Goal: Download file/media

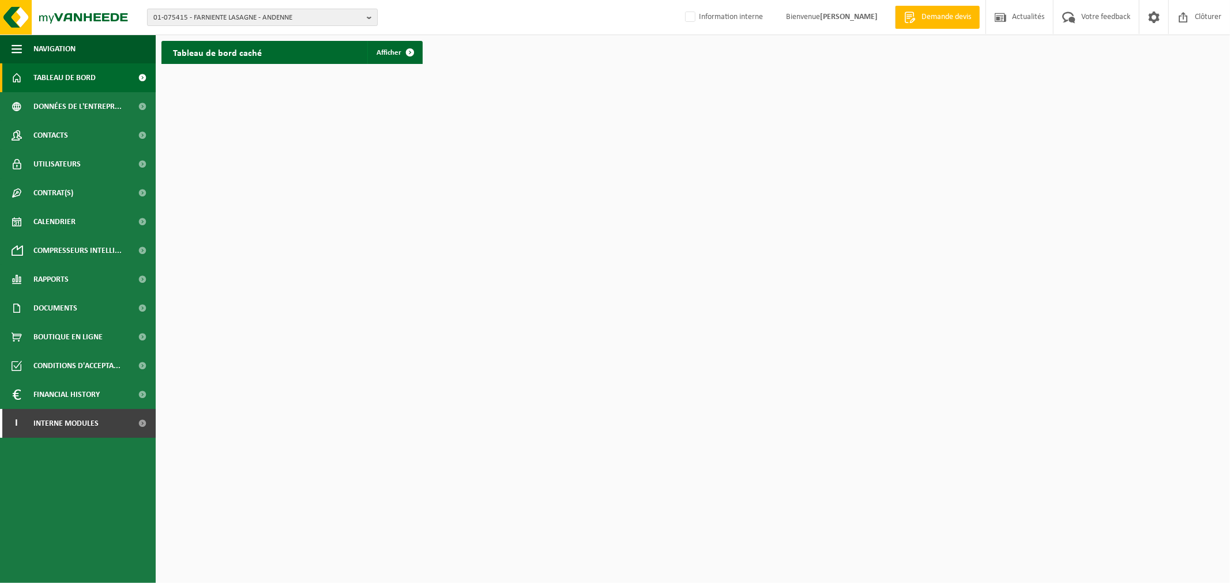
click at [242, 18] on span "01-075415 - FARNIENTE LASAGNE - ANDENNE" at bounding box center [257, 17] width 209 height 17
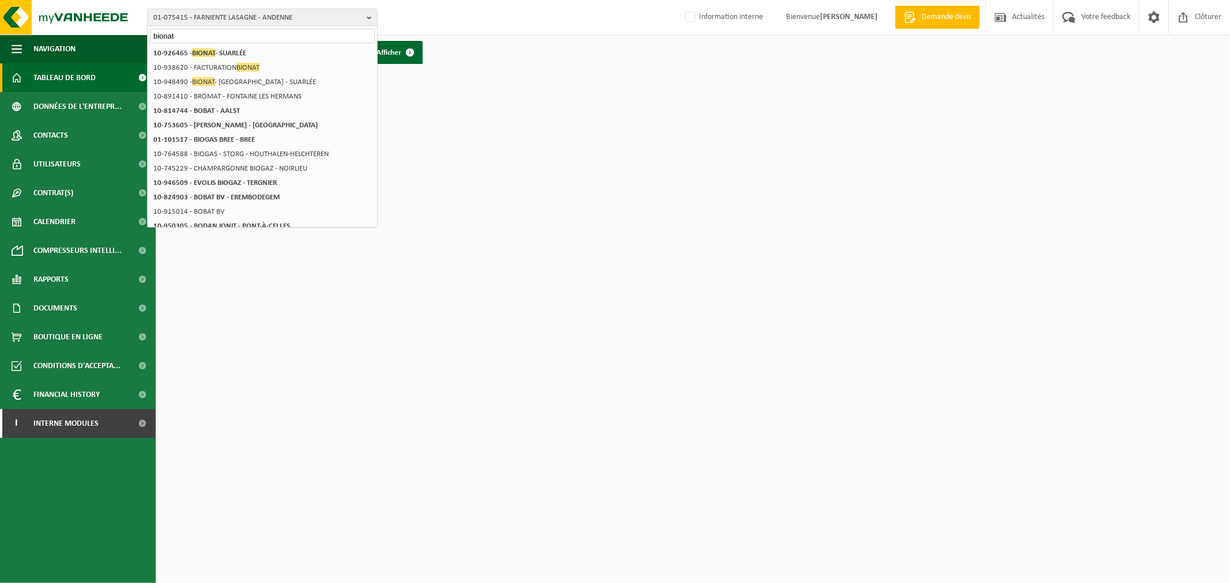
type input "bionat"
click at [223, 47] on li "10-926465 - BIONAT - SUARLÉE" at bounding box center [262, 53] width 225 height 14
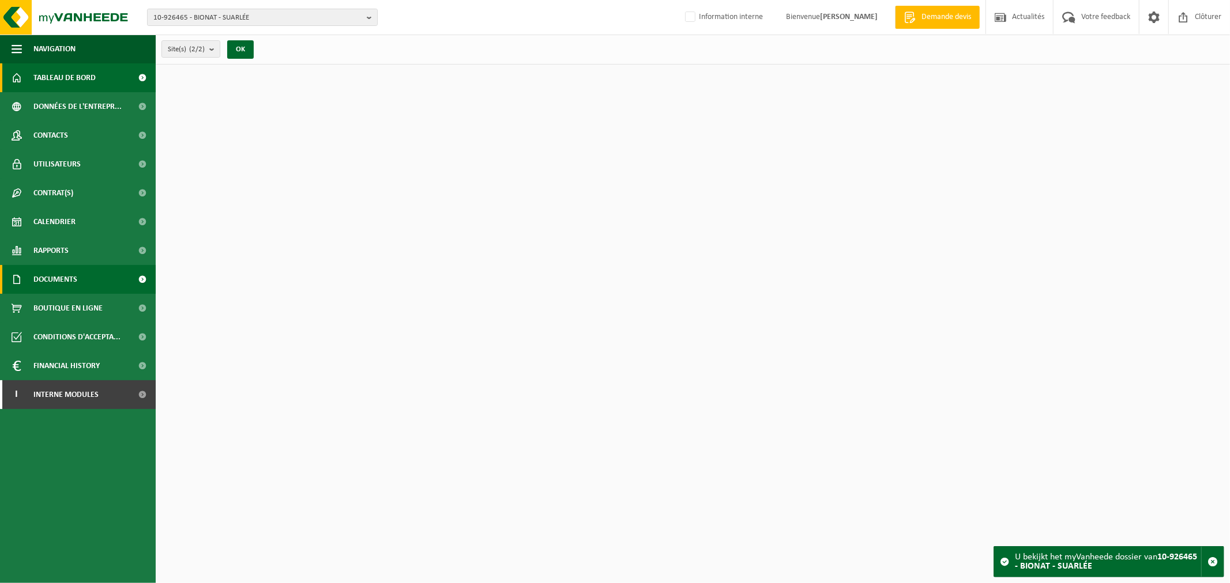
click at [58, 281] on span "Documents" at bounding box center [55, 279] width 44 height 29
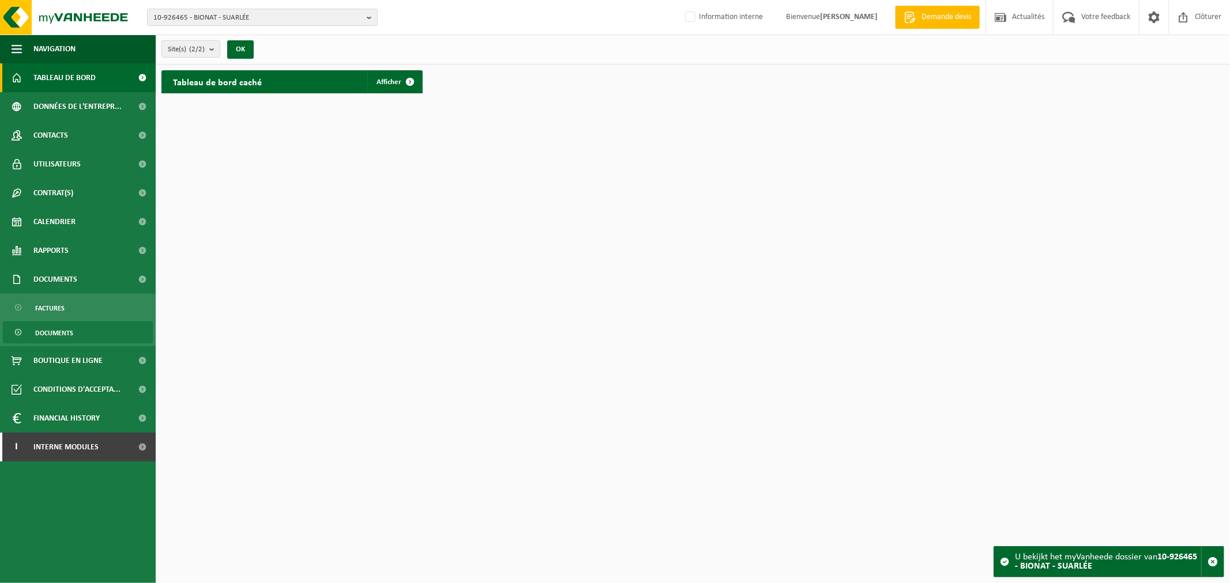
click at [59, 331] on span "Documents" at bounding box center [54, 333] width 38 height 22
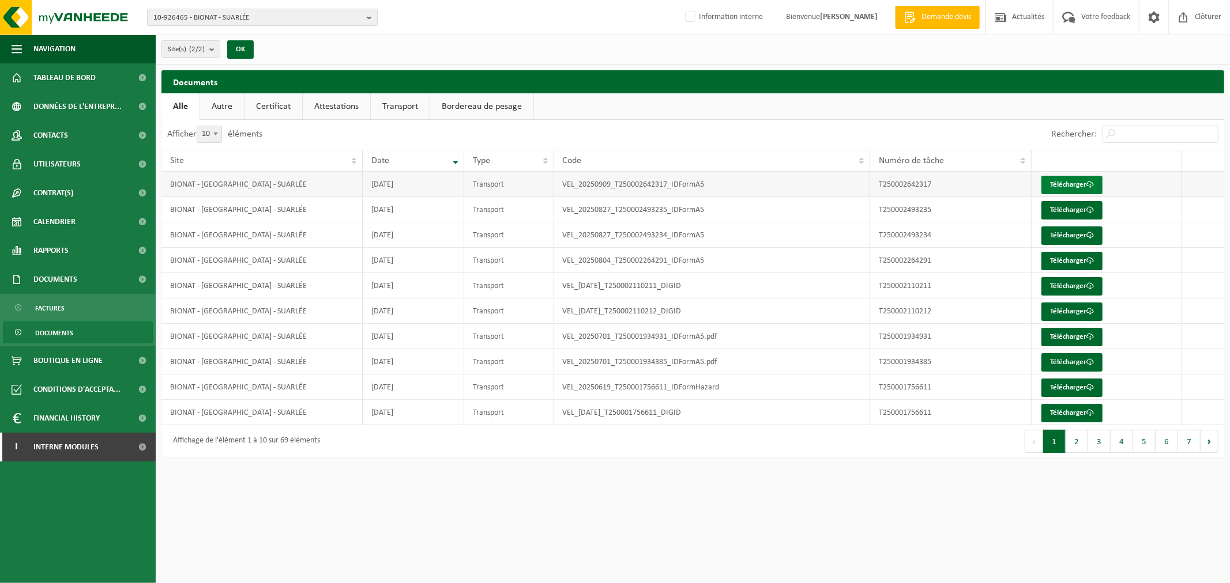
click at [1063, 180] on link "Télécharger" at bounding box center [1071, 185] width 61 height 18
click at [1068, 286] on link "Télécharger" at bounding box center [1071, 286] width 61 height 18
click at [56, 273] on span "Documents" at bounding box center [55, 279] width 44 height 29
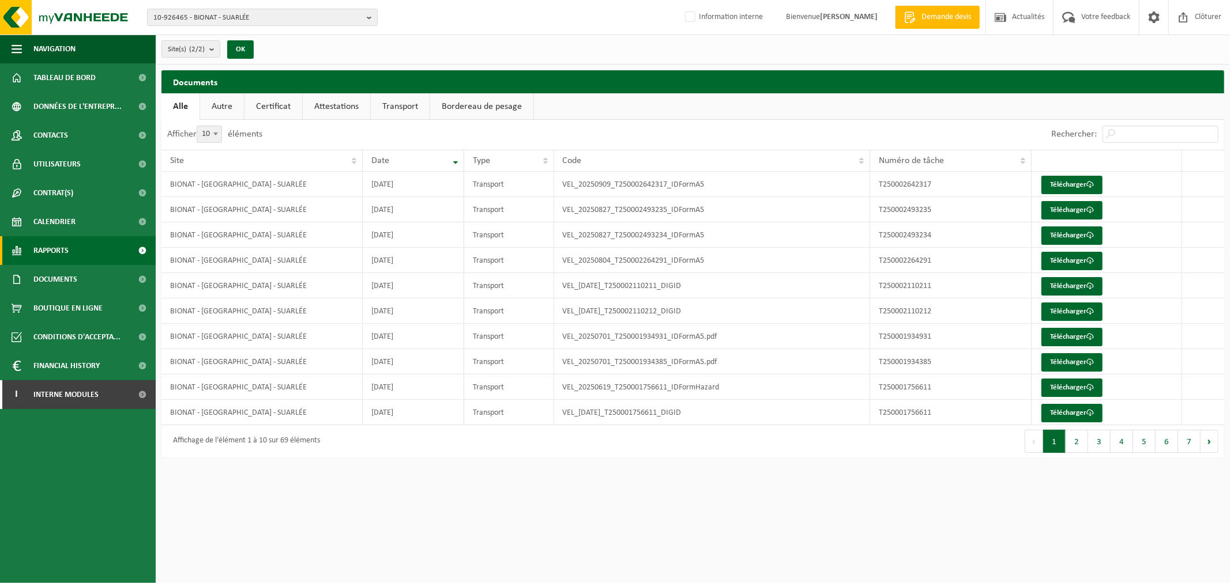
click at [55, 258] on span "Rapports" at bounding box center [50, 250] width 35 height 29
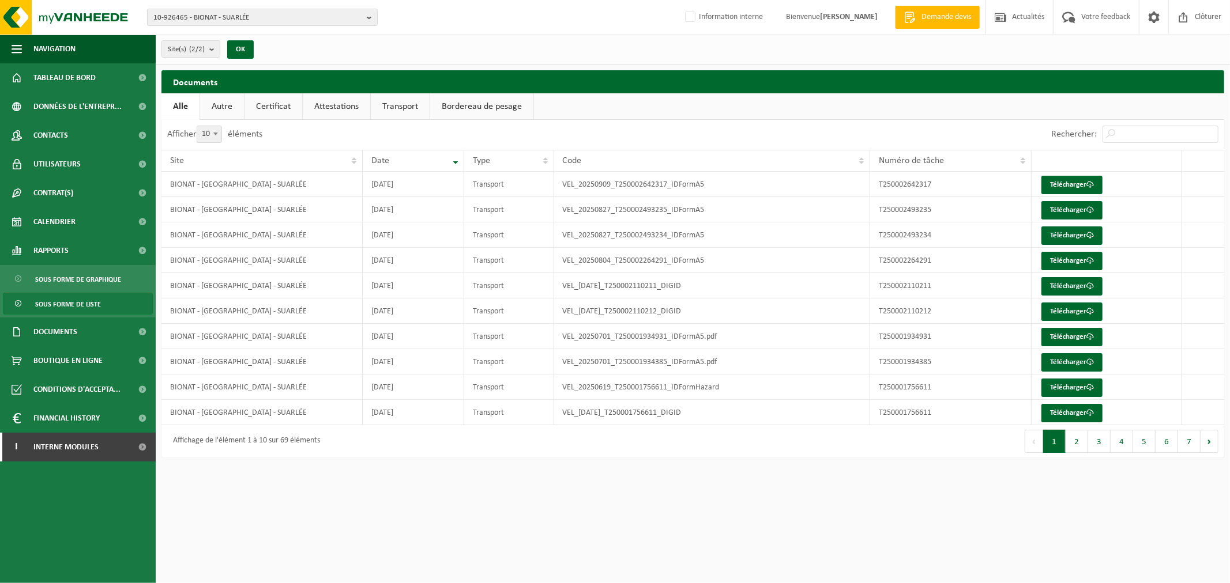
click at [61, 302] on span "Sous forme de liste" at bounding box center [68, 304] width 66 height 22
